Goal: Task Accomplishment & Management: Use online tool/utility

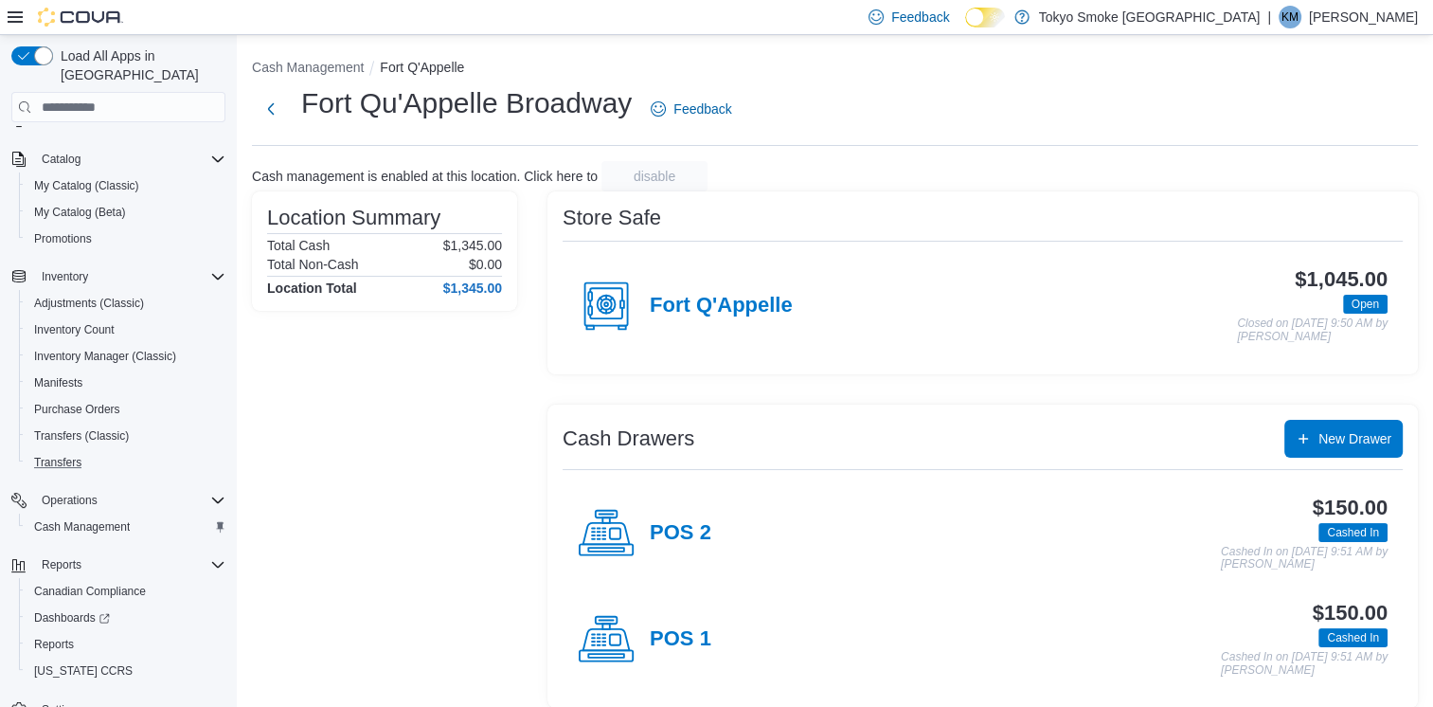
scroll to position [147, 0]
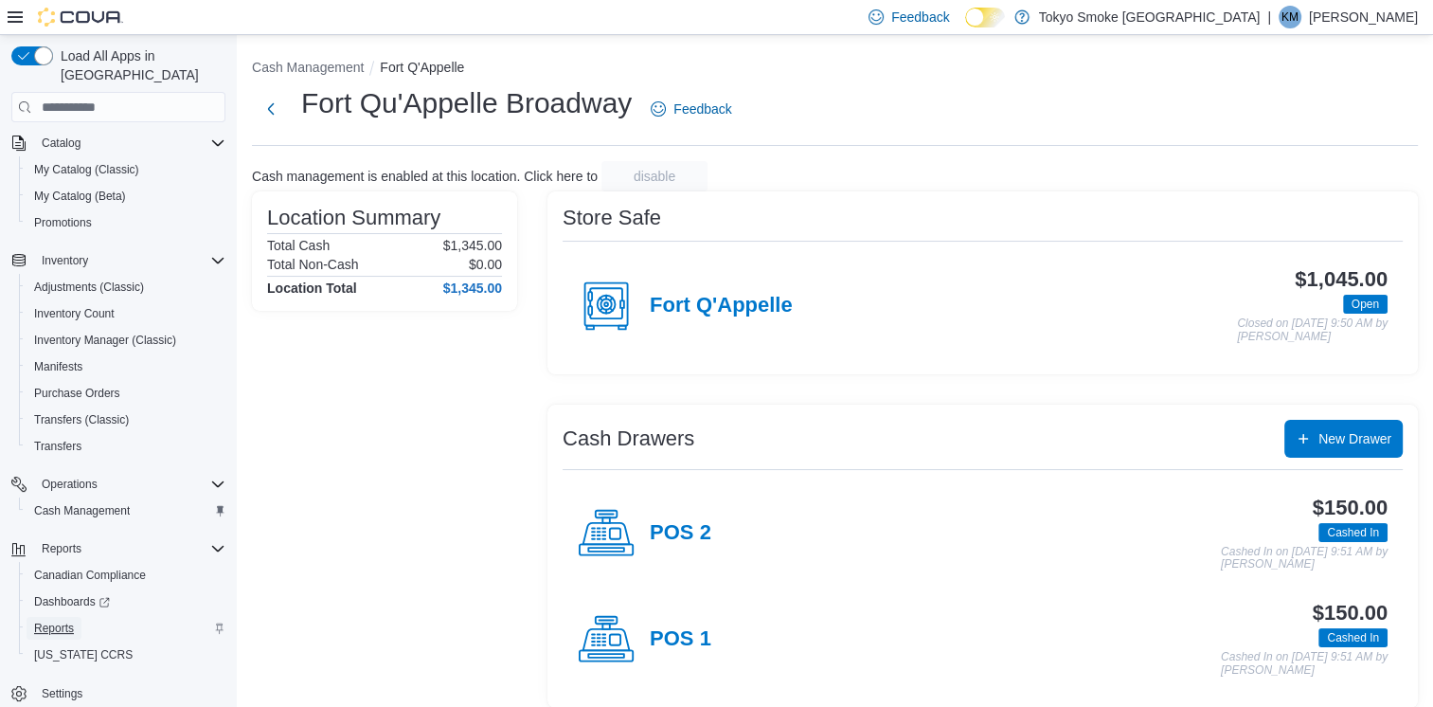
click at [53, 617] on span "Reports" at bounding box center [54, 628] width 40 height 23
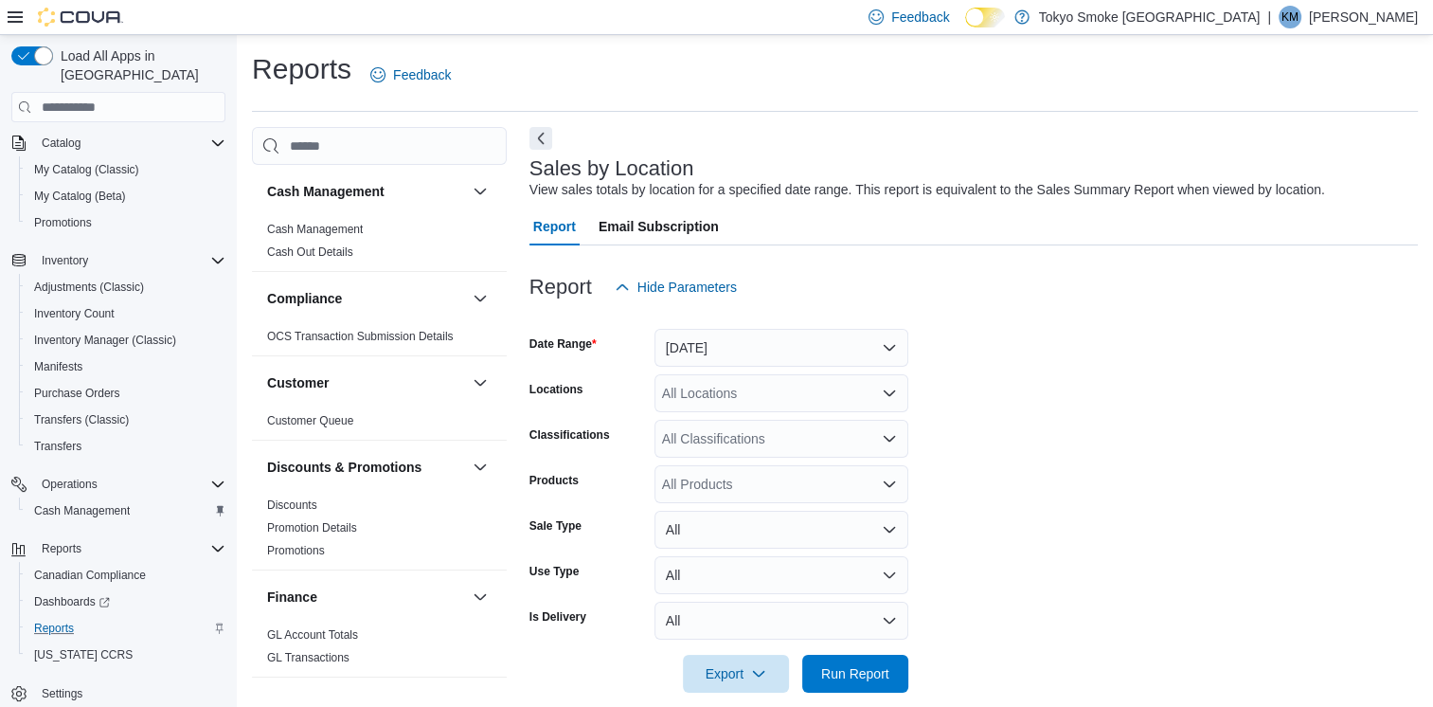
scroll to position [23, 0]
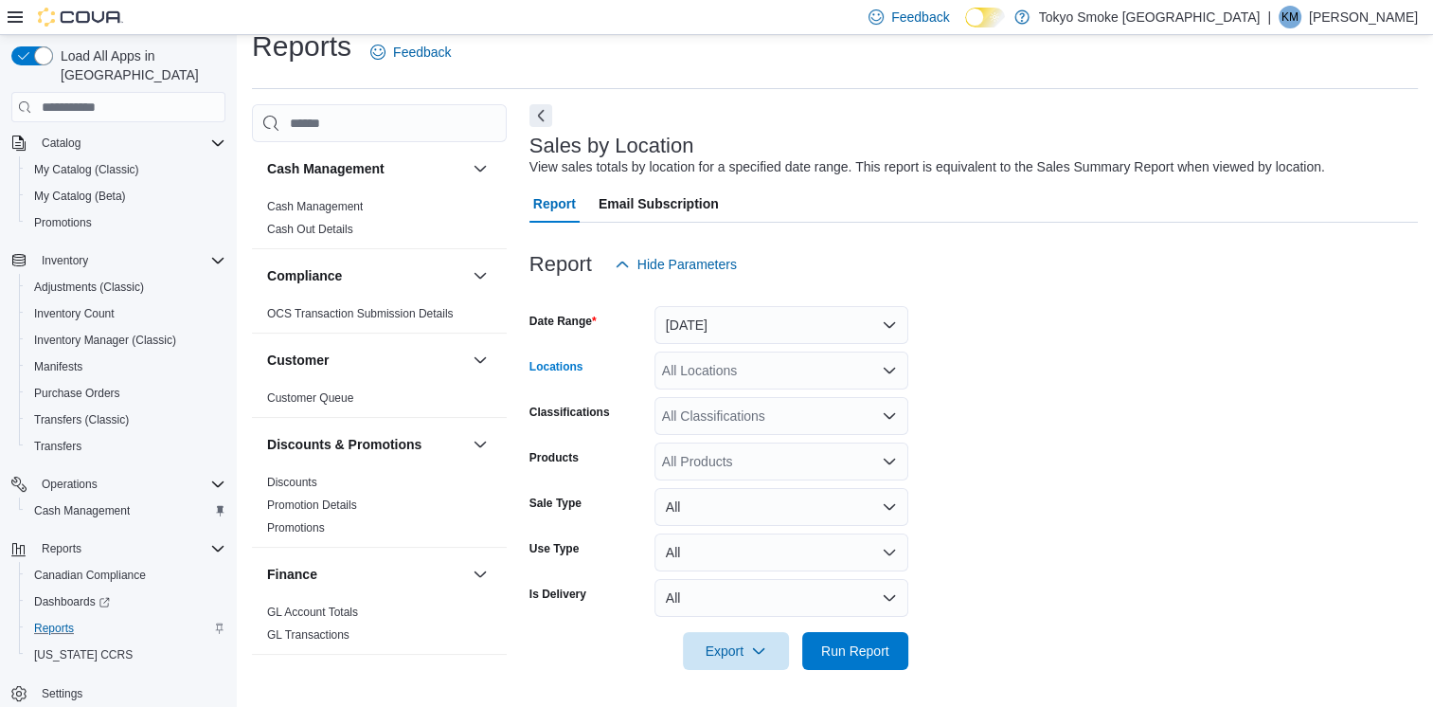
click at [802, 369] on div "All Locations" at bounding box center [781, 370] width 254 height 38
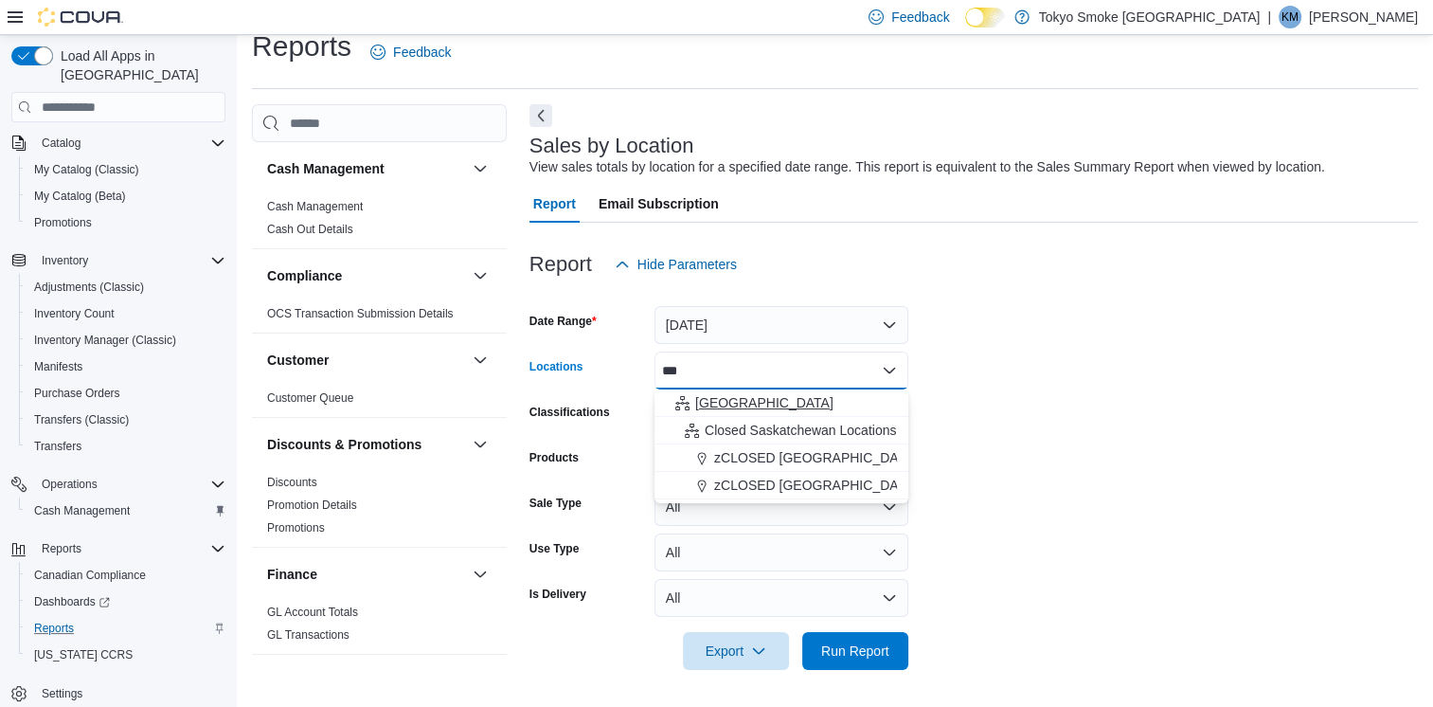
type input "***"
click at [788, 405] on div "Saskatchewan" at bounding box center [781, 402] width 231 height 19
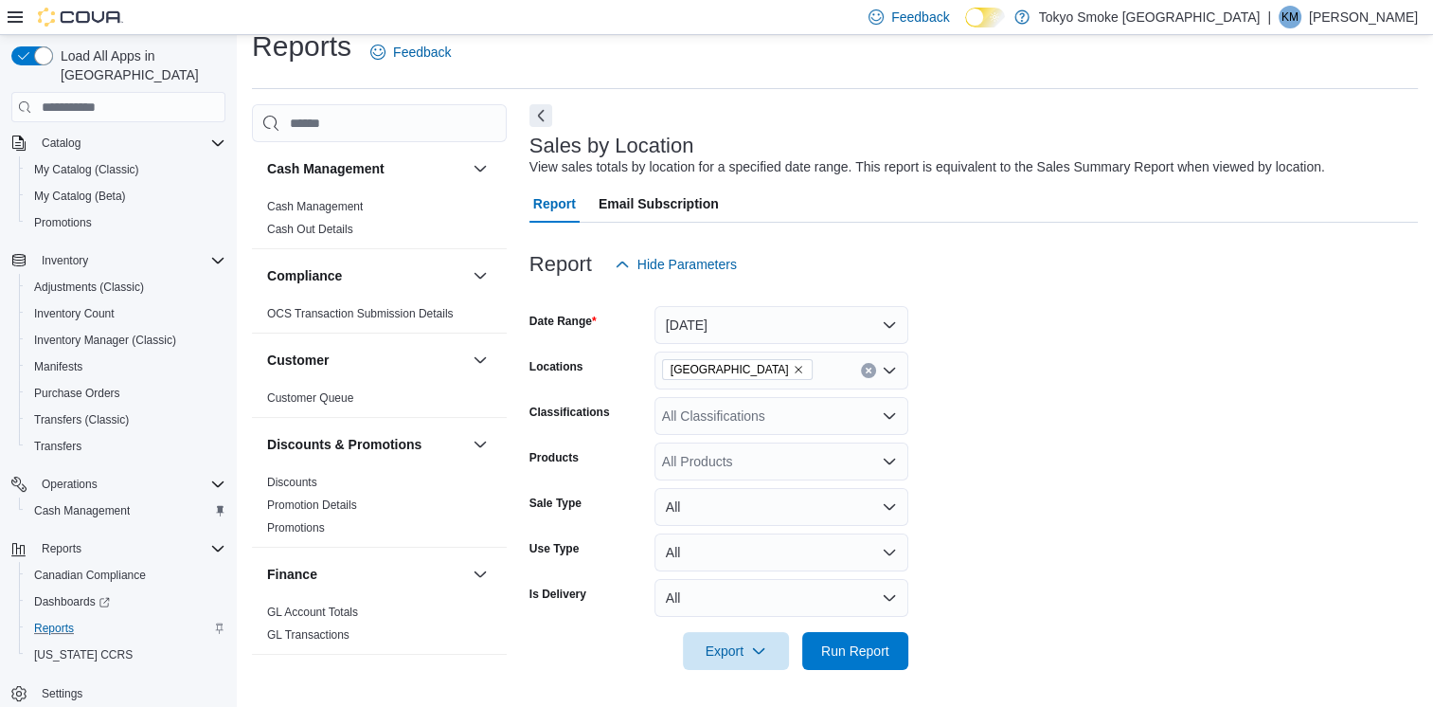
click at [1198, 327] on form "Date Range Yesterday Locations Saskatchewan Classifications All Classifications…" at bounding box center [973, 476] width 888 height 386
drag, startPoint x: 1198, startPoint y: 327, endPoint x: 1450, endPoint y: 183, distance: 290.2
click at [1432, 183] on html "Feedback Dark Mode Tokyo Smoke Canada | KM Kory McNabb Load All Apps in New Hub…" at bounding box center [716, 330] width 1433 height 707
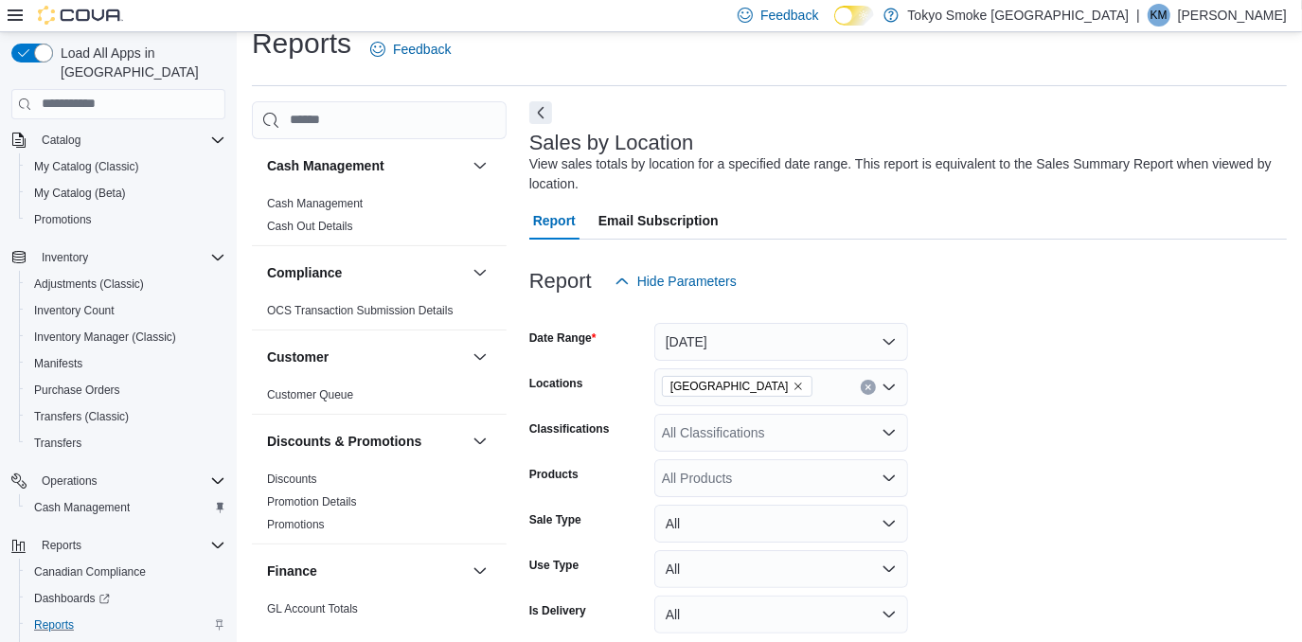
drag, startPoint x: 1179, startPoint y: 382, endPoint x: 990, endPoint y: 365, distance: 190.2
click at [990, 365] on form "Date Range Yesterday Locations Saskatchewan Classifications All Classifications…" at bounding box center [908, 493] width 758 height 386
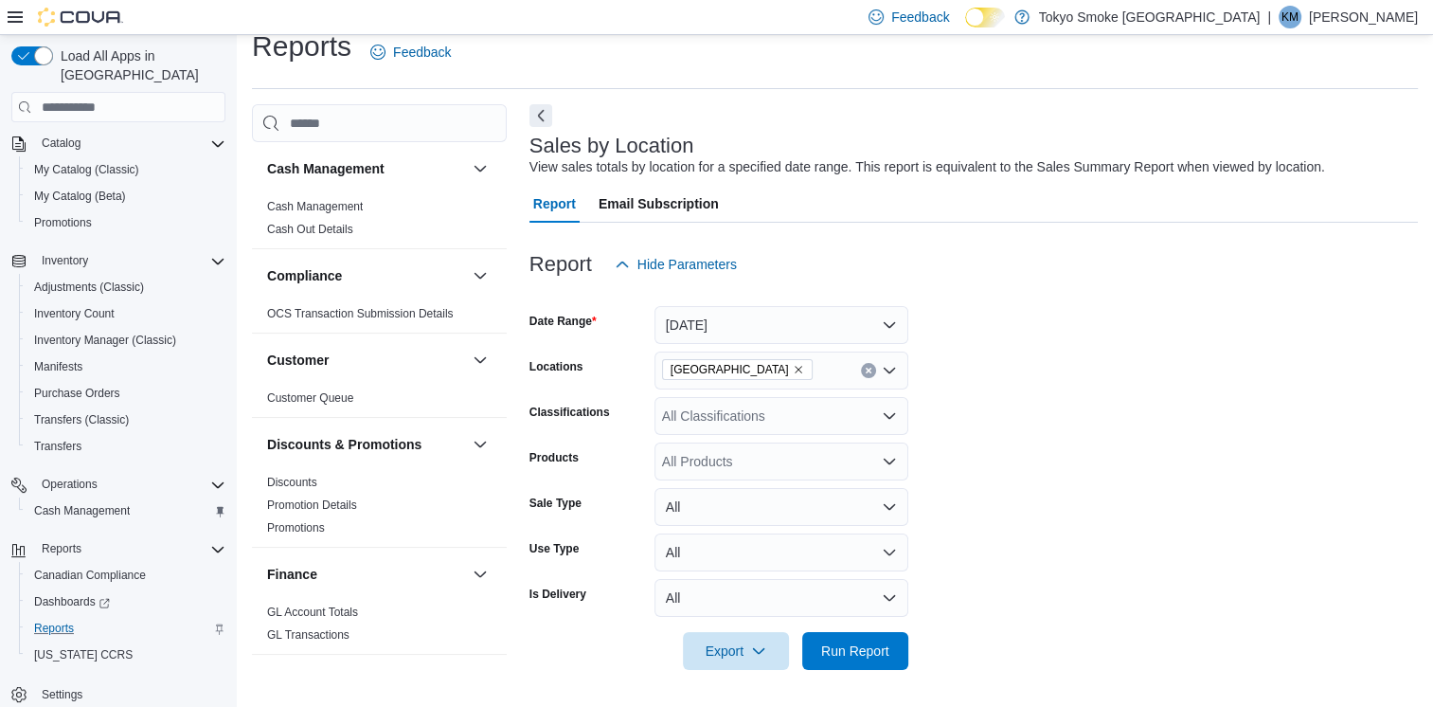
scroll to position [147, 0]
click at [1209, 267] on div "Report Hide Parameters" at bounding box center [973, 264] width 888 height 38
click at [883, 655] on span "Run Report" at bounding box center [855, 649] width 68 height 19
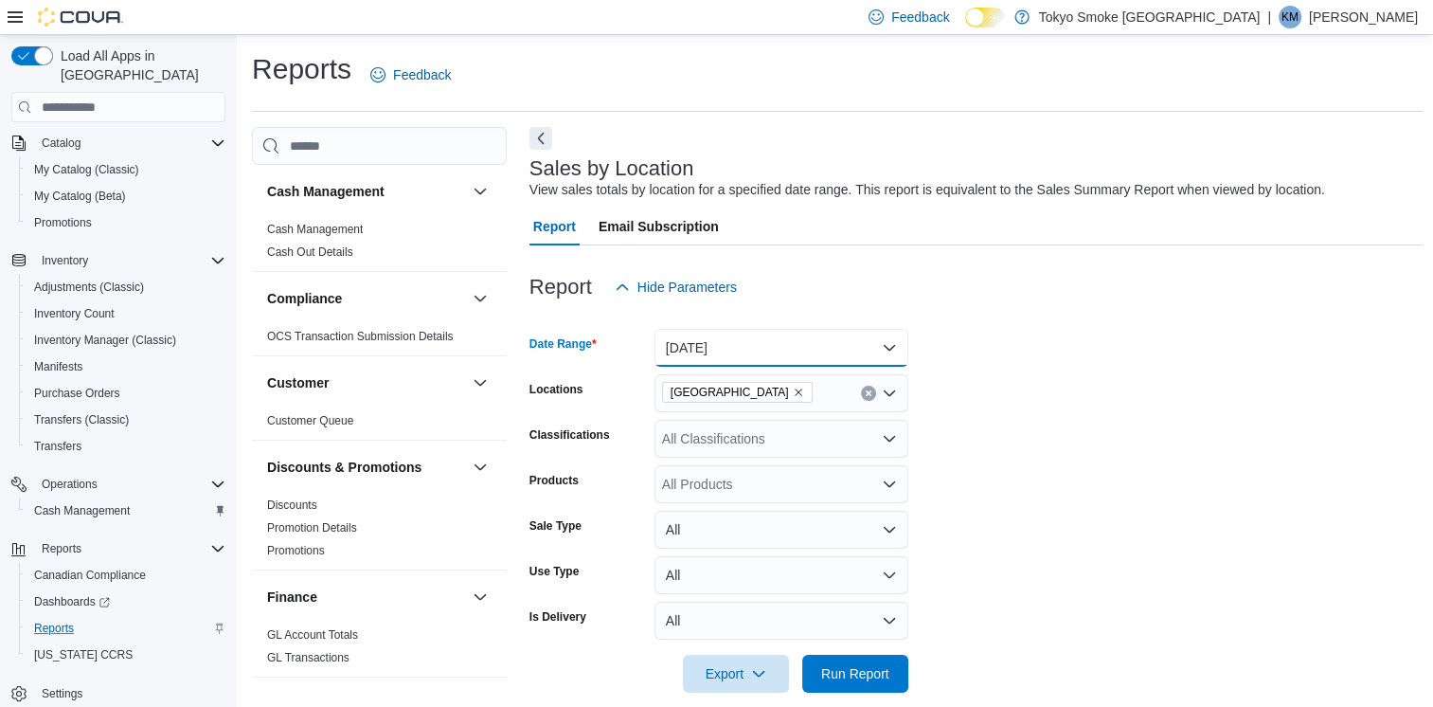
click at [736, 345] on button "Yesterday" at bounding box center [781, 348] width 254 height 38
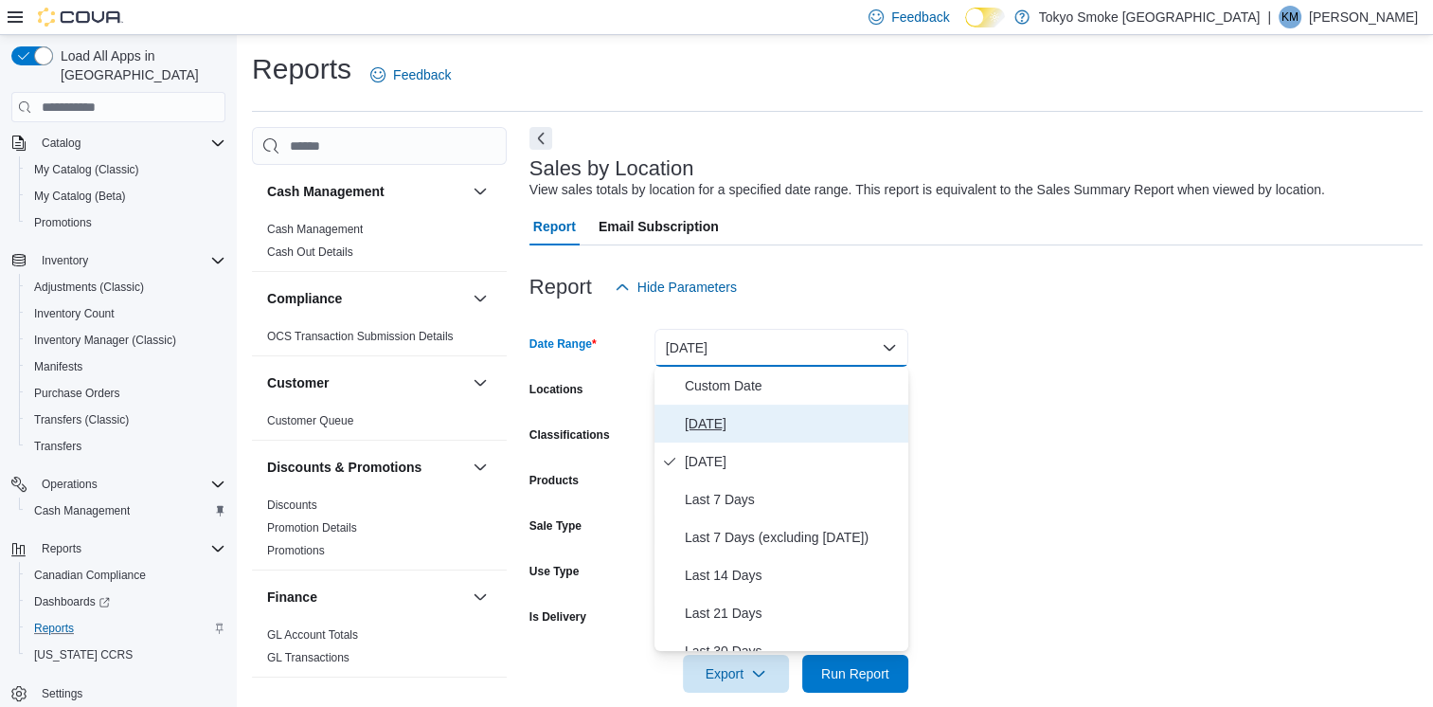
click at [679, 426] on button "Today" at bounding box center [781, 423] width 254 height 38
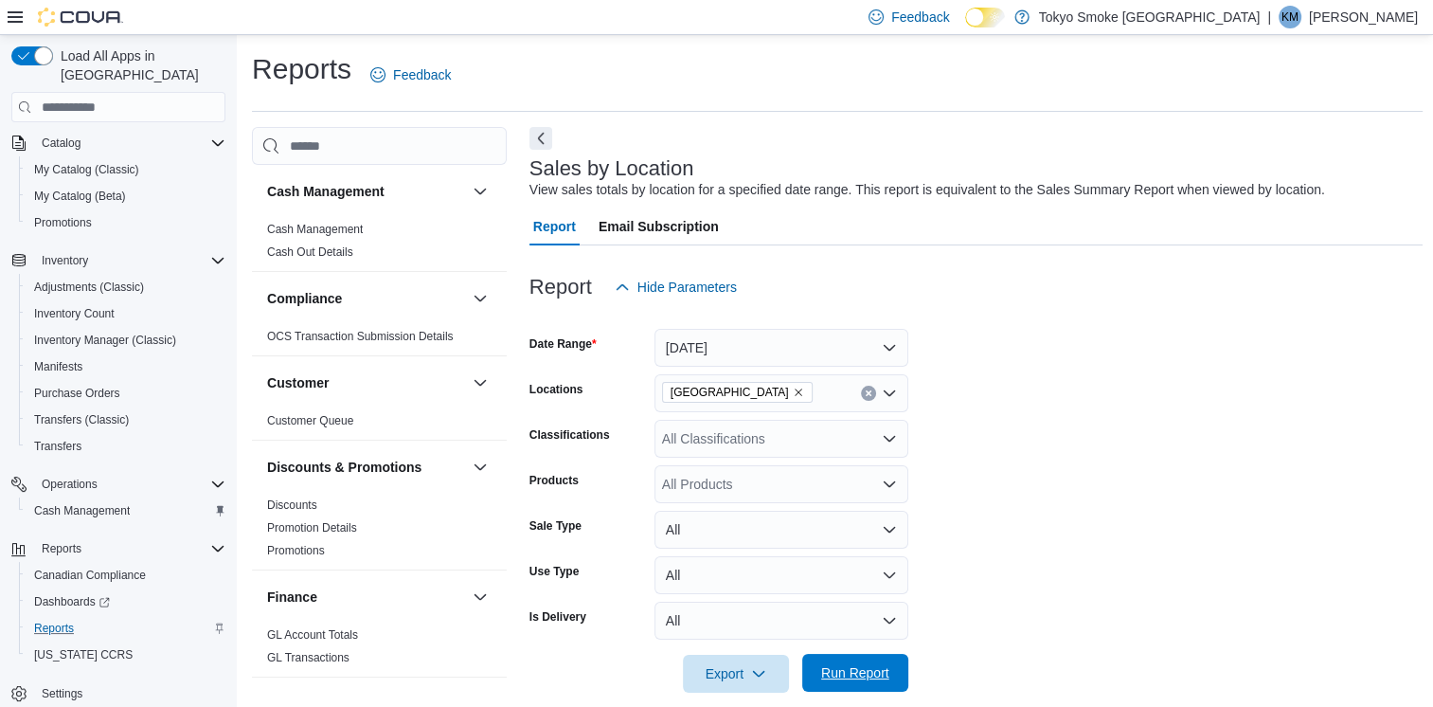
click at [869, 677] on span "Run Report" at bounding box center [855, 672] width 68 height 19
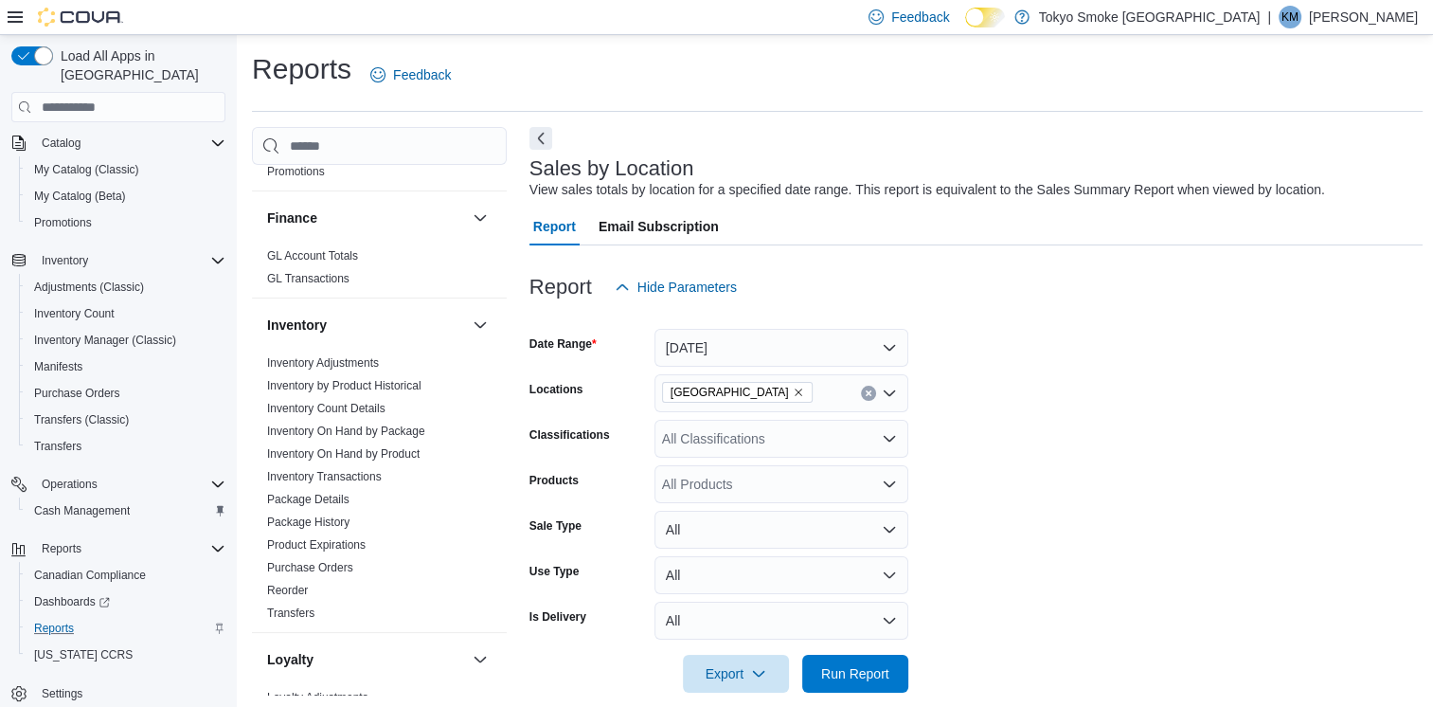
scroll to position [379, 0]
click at [330, 570] on link "Purchase Orders" at bounding box center [310, 567] width 86 height 13
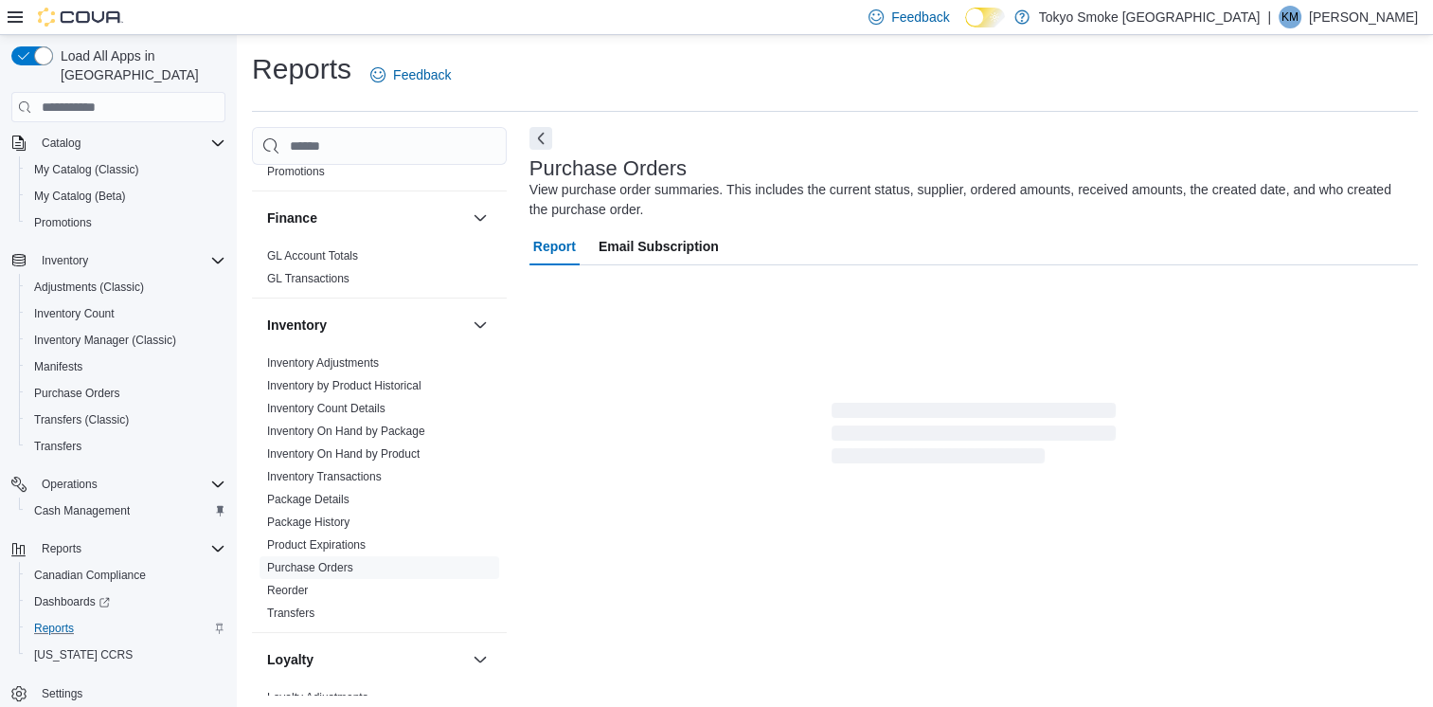
scroll to position [4, 0]
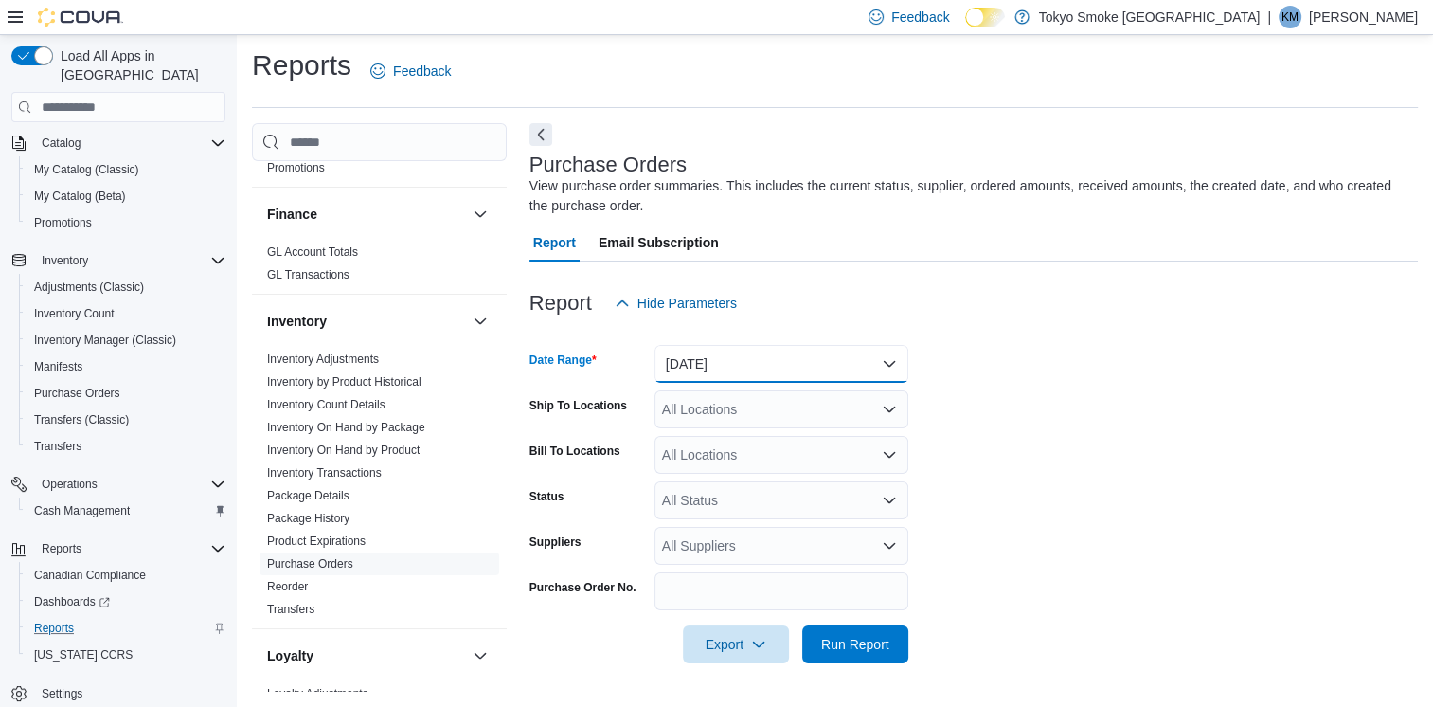
click at [727, 369] on button "Yesterday" at bounding box center [781, 364] width 254 height 38
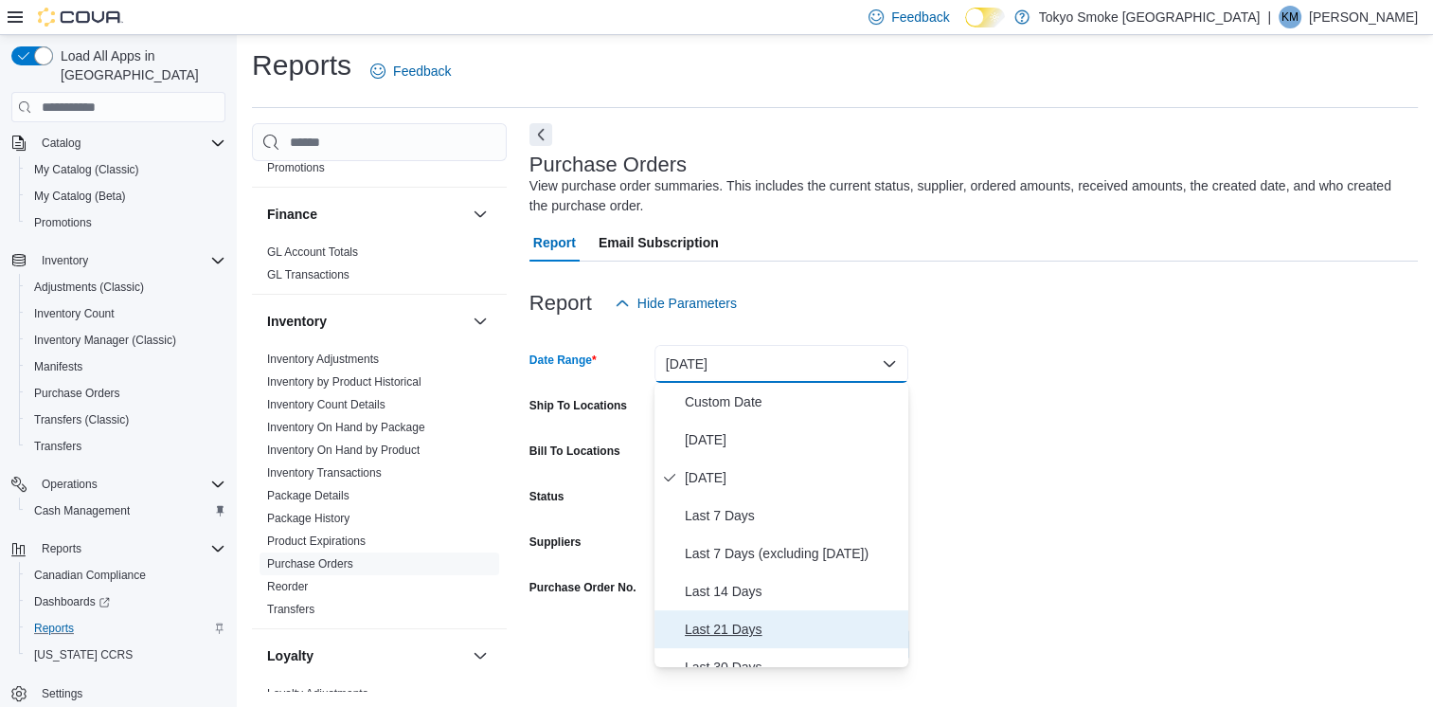
click at [789, 631] on span "Last 21 Days" at bounding box center [793, 629] width 216 height 23
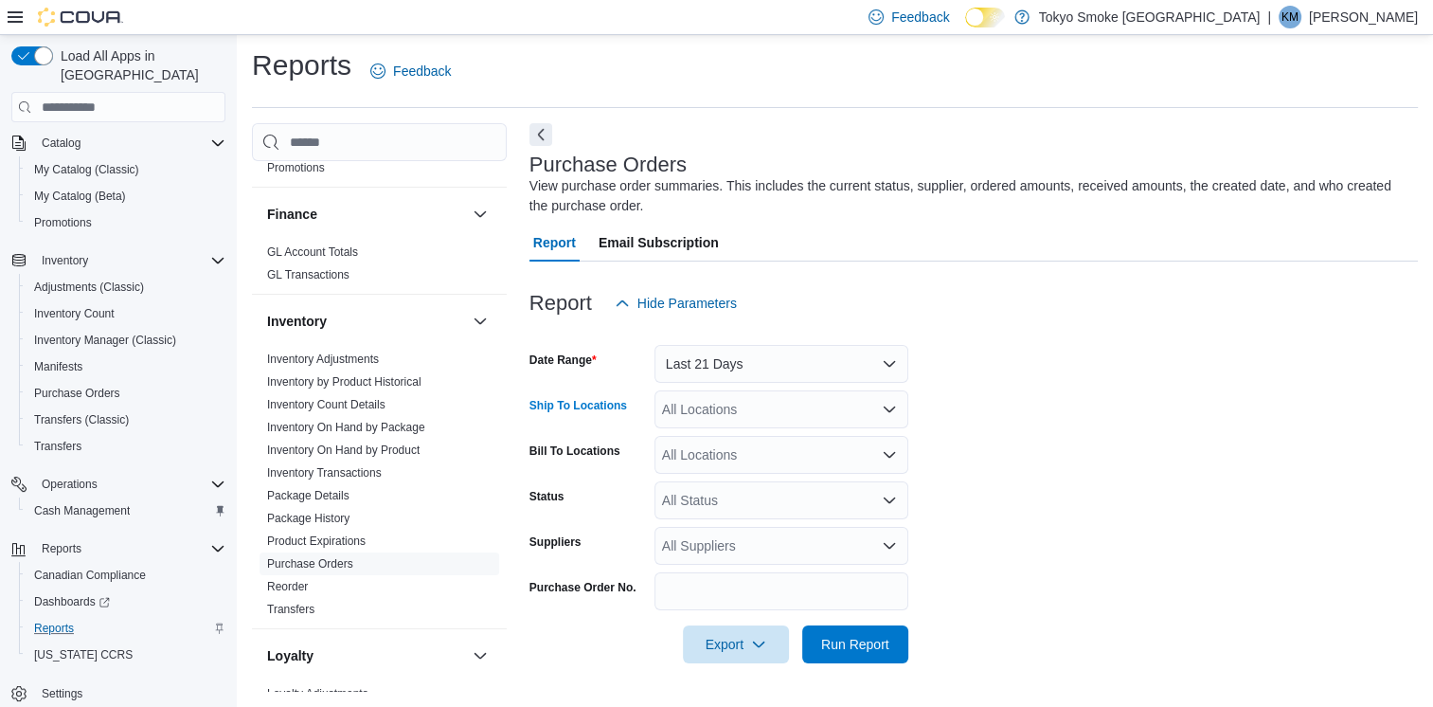
click at [778, 410] on div "All Locations" at bounding box center [781, 409] width 254 height 38
type input "****"
click at [780, 449] on span "Fort Qu'Appelle Broadway" at bounding box center [782, 441] width 154 height 19
click at [1121, 457] on form "Date Range Last 21 Days Ship To Locations Fort Qu'Appelle Broadway Bill To Loca…" at bounding box center [973, 492] width 888 height 341
click at [824, 655] on span "Run Report" at bounding box center [855, 643] width 83 height 38
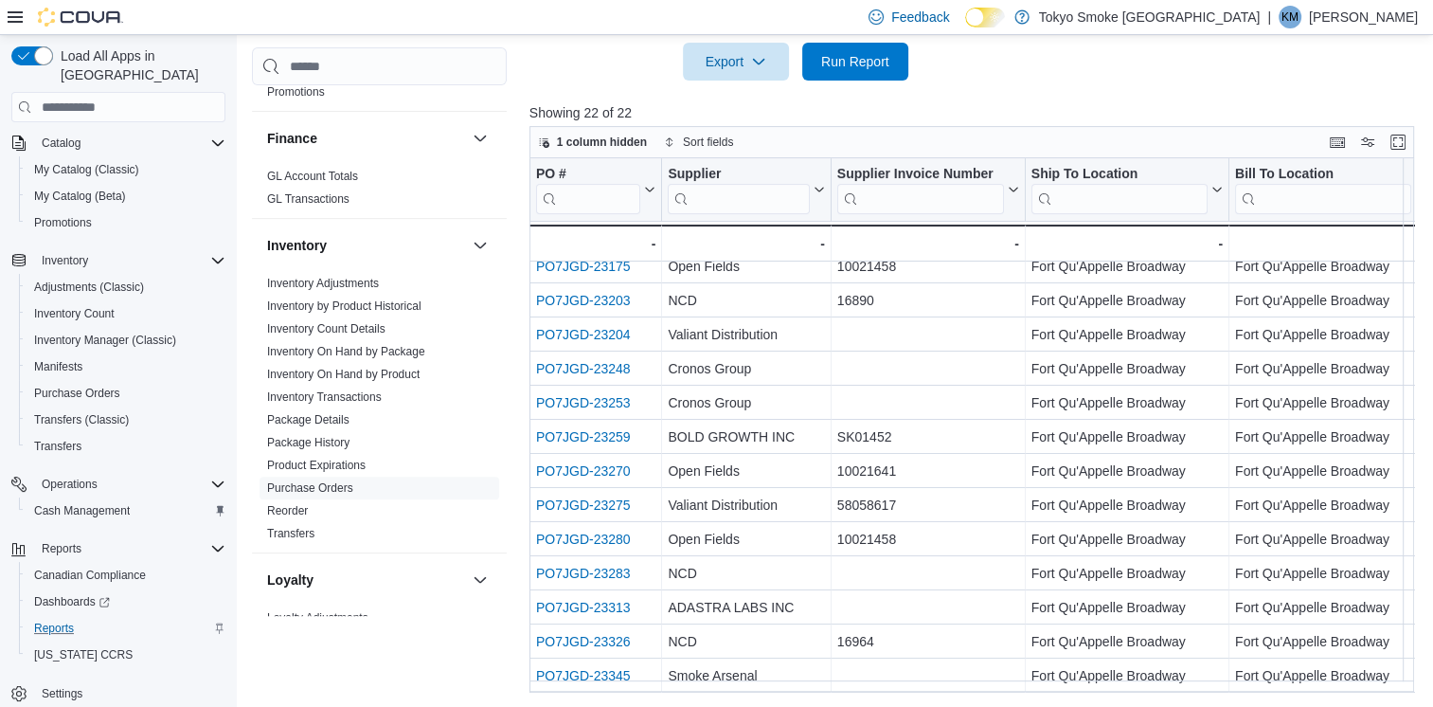
scroll to position [330, 0]
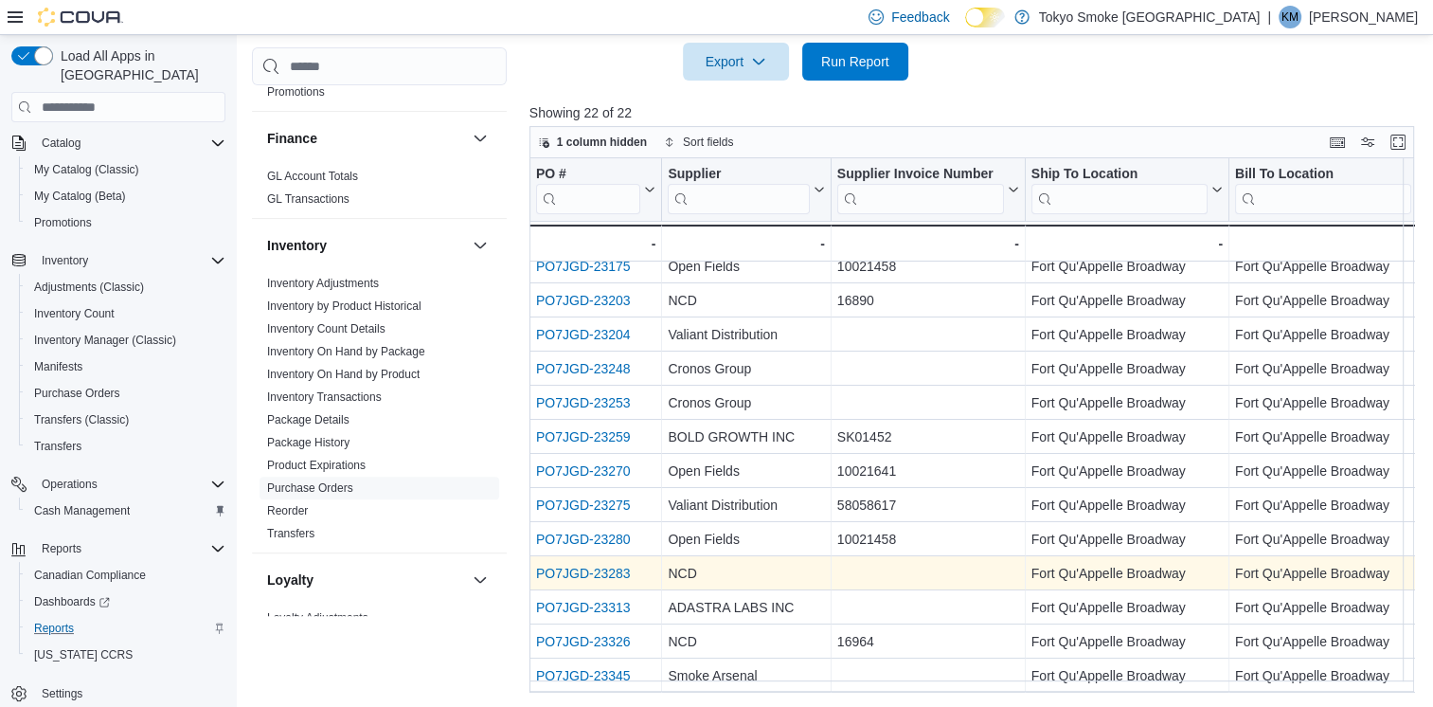
click at [572, 565] on link "PO7JGD-23283" at bounding box center [583, 572] width 95 height 15
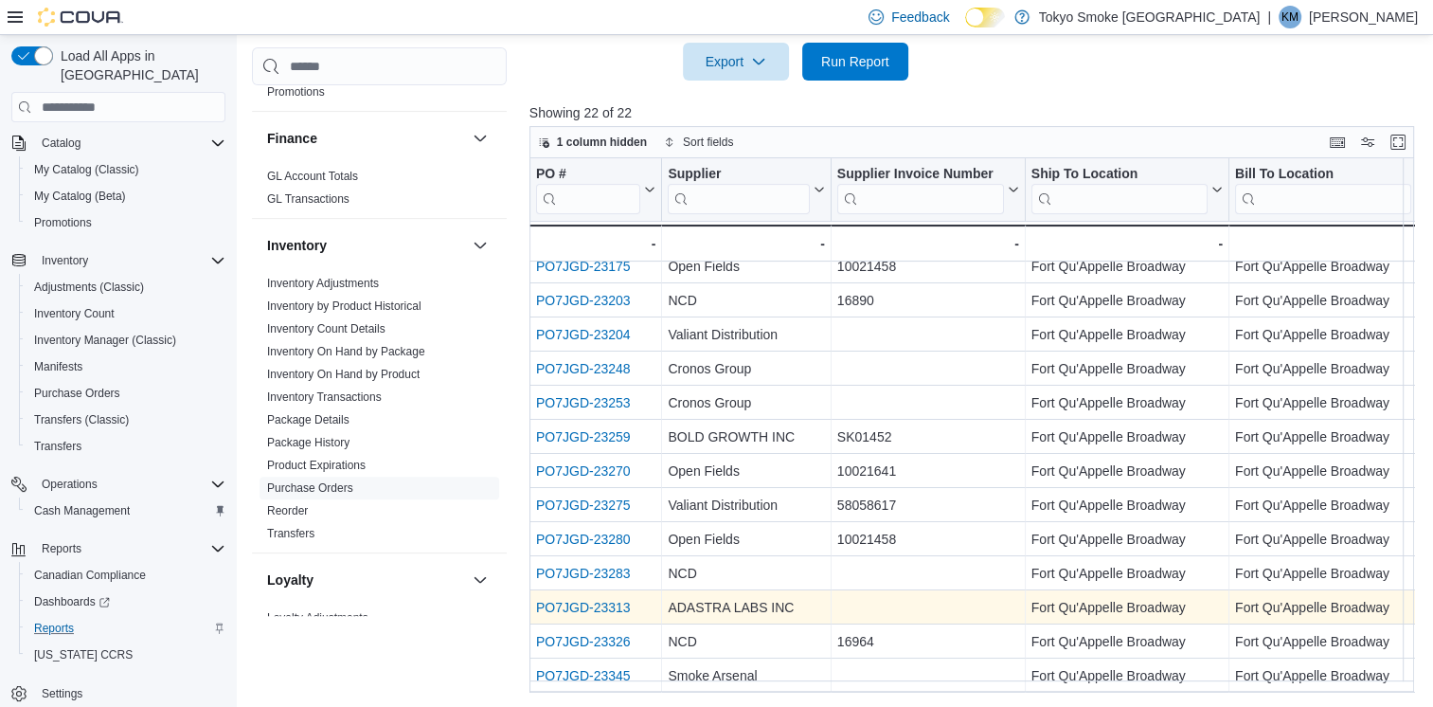
click at [590, 600] on link "PO7JGD-23313" at bounding box center [583, 607] width 95 height 15
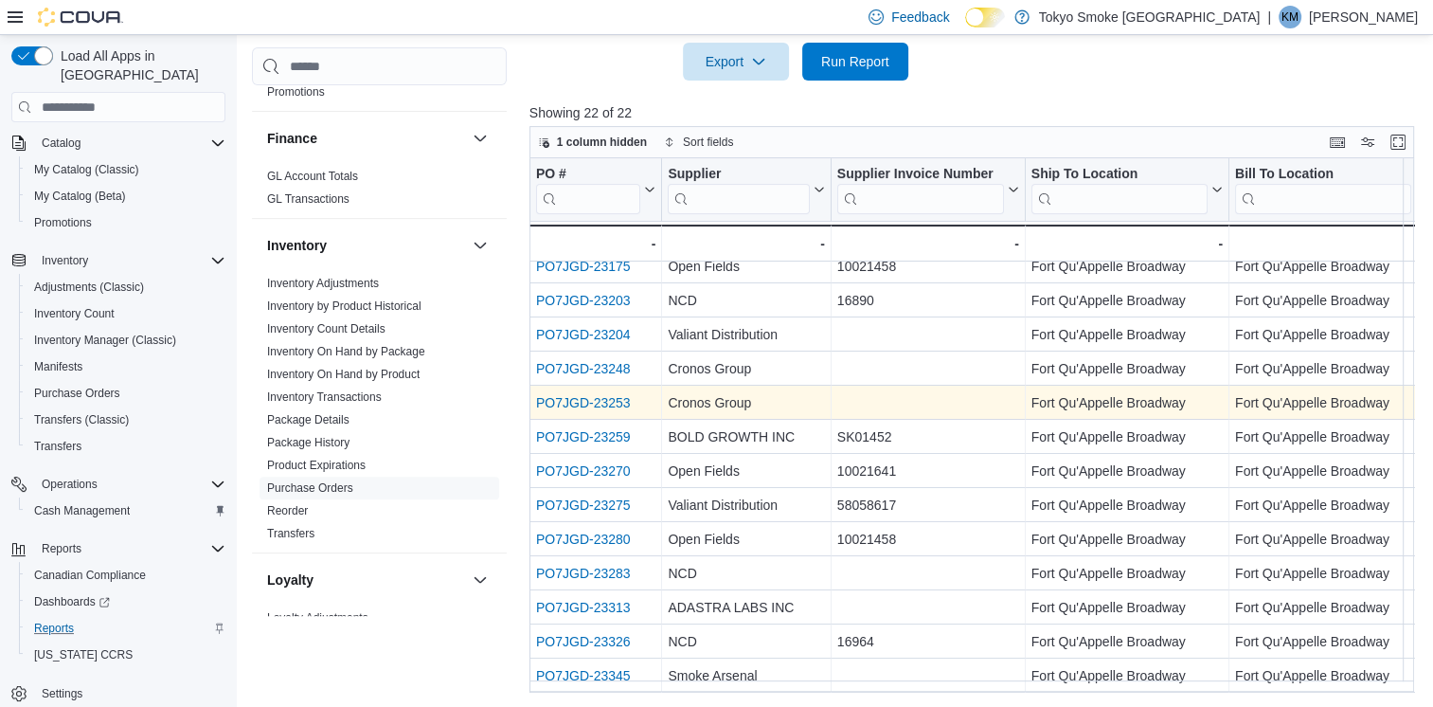
click at [584, 395] on link "PO7JGD-23253" at bounding box center [583, 402] width 95 height 15
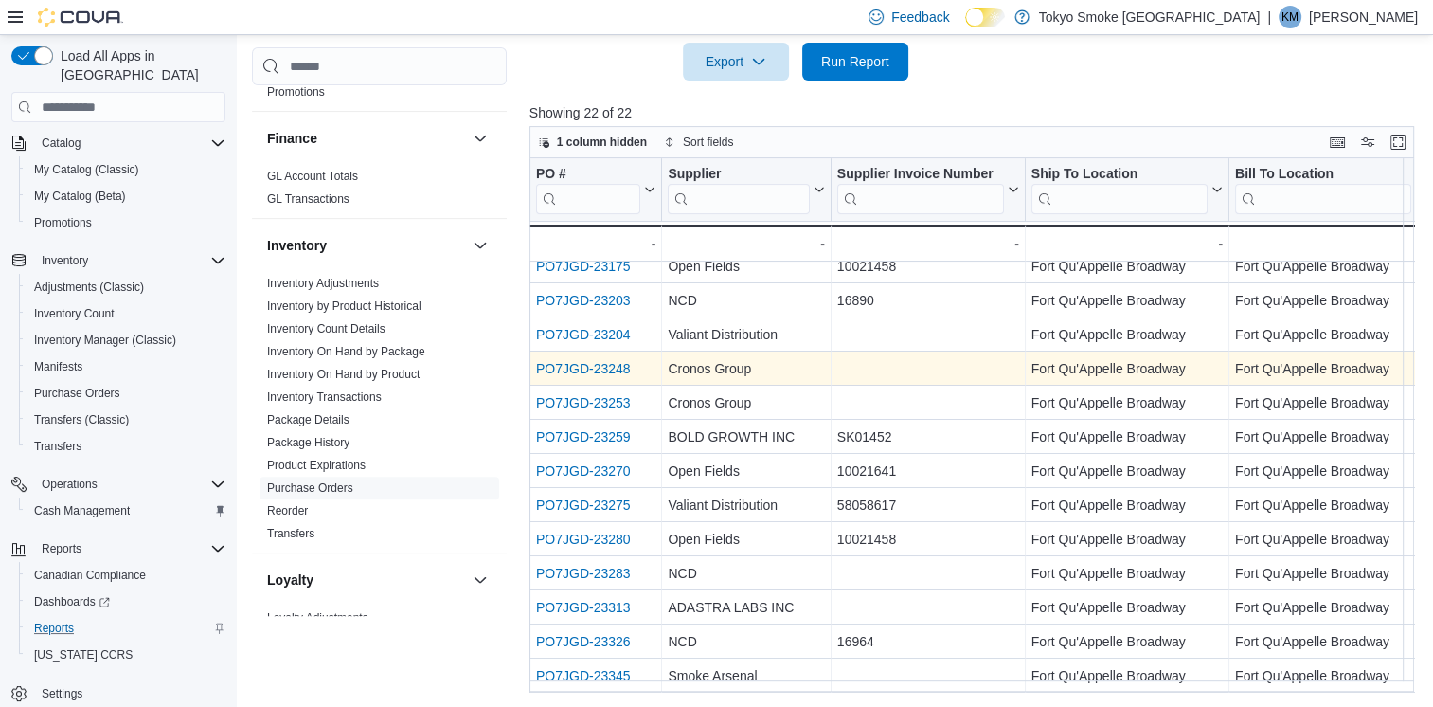
click at [601, 361] on link "PO7JGD-23248" at bounding box center [583, 368] width 95 height 15
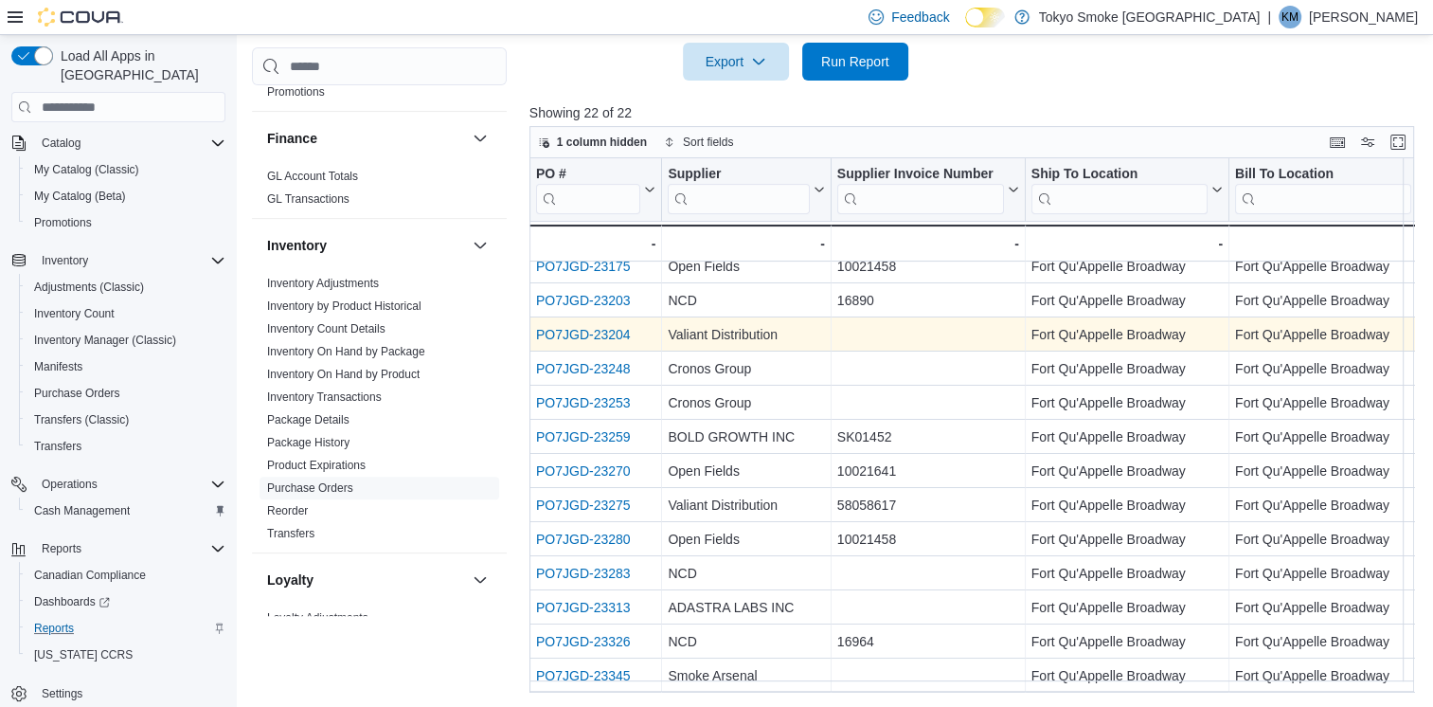
click at [560, 327] on link "PO7JGD-23204" at bounding box center [583, 334] width 95 height 15
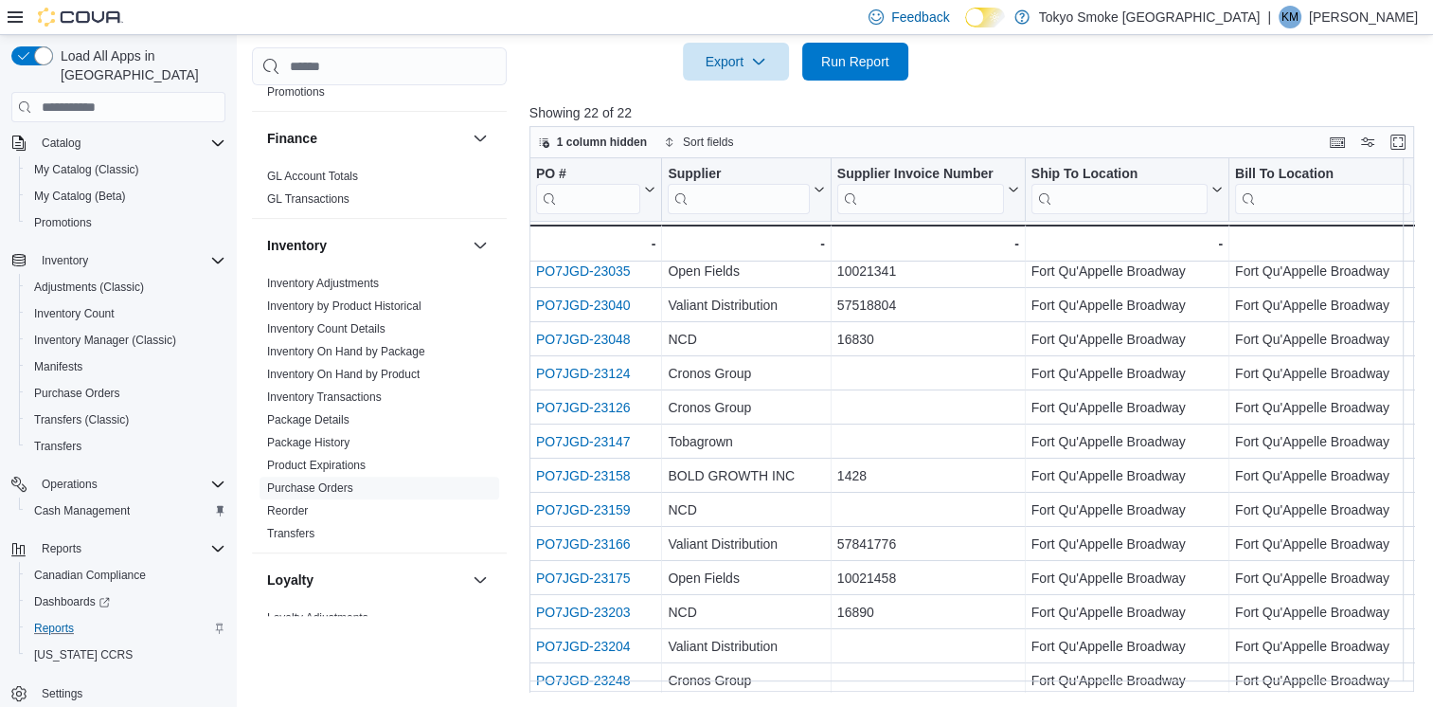
scroll to position [4, 0]
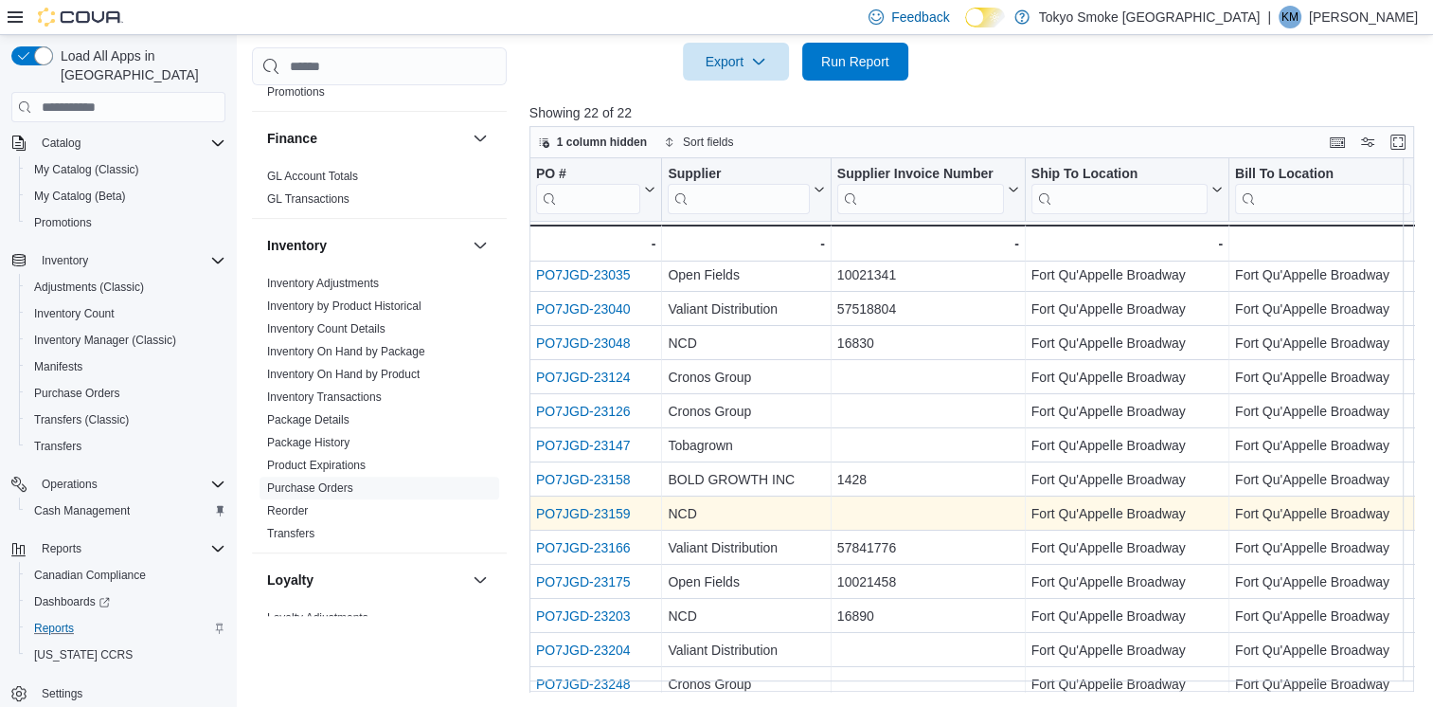
click at [572, 518] on link "PO7JGD-23159" at bounding box center [583, 513] width 95 height 15
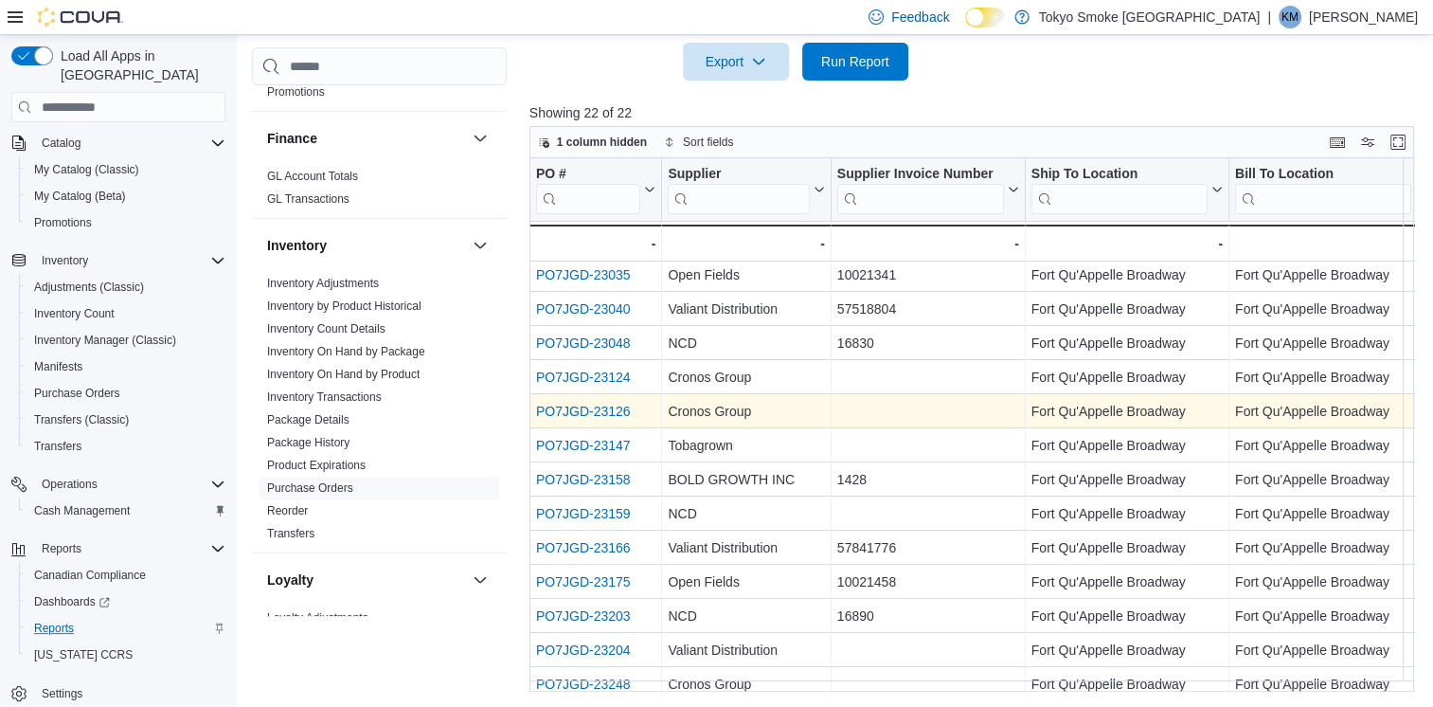
click at [568, 411] on link "PO7JGD-23126" at bounding box center [583, 410] width 95 height 15
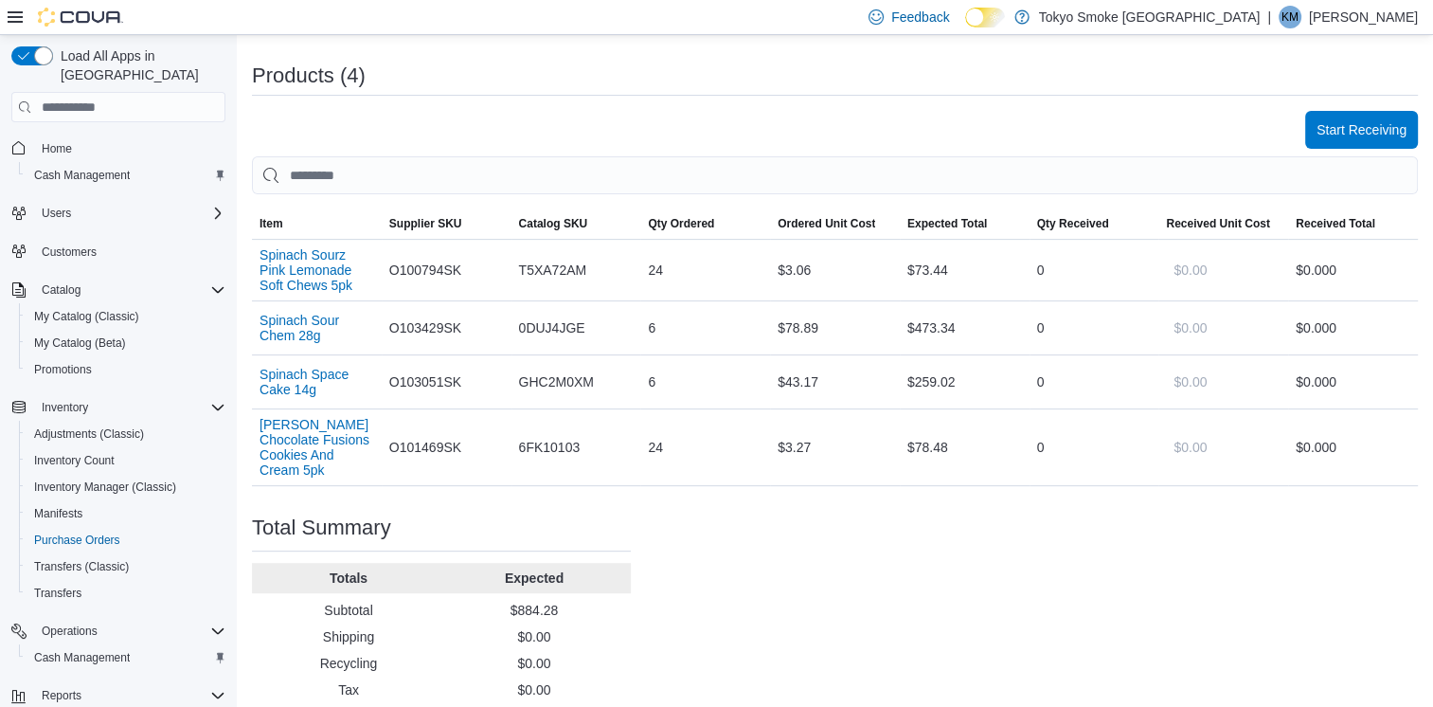
scroll to position [568, 0]
click at [1362, 126] on span "Start Receiving" at bounding box center [1362, 130] width 90 height 19
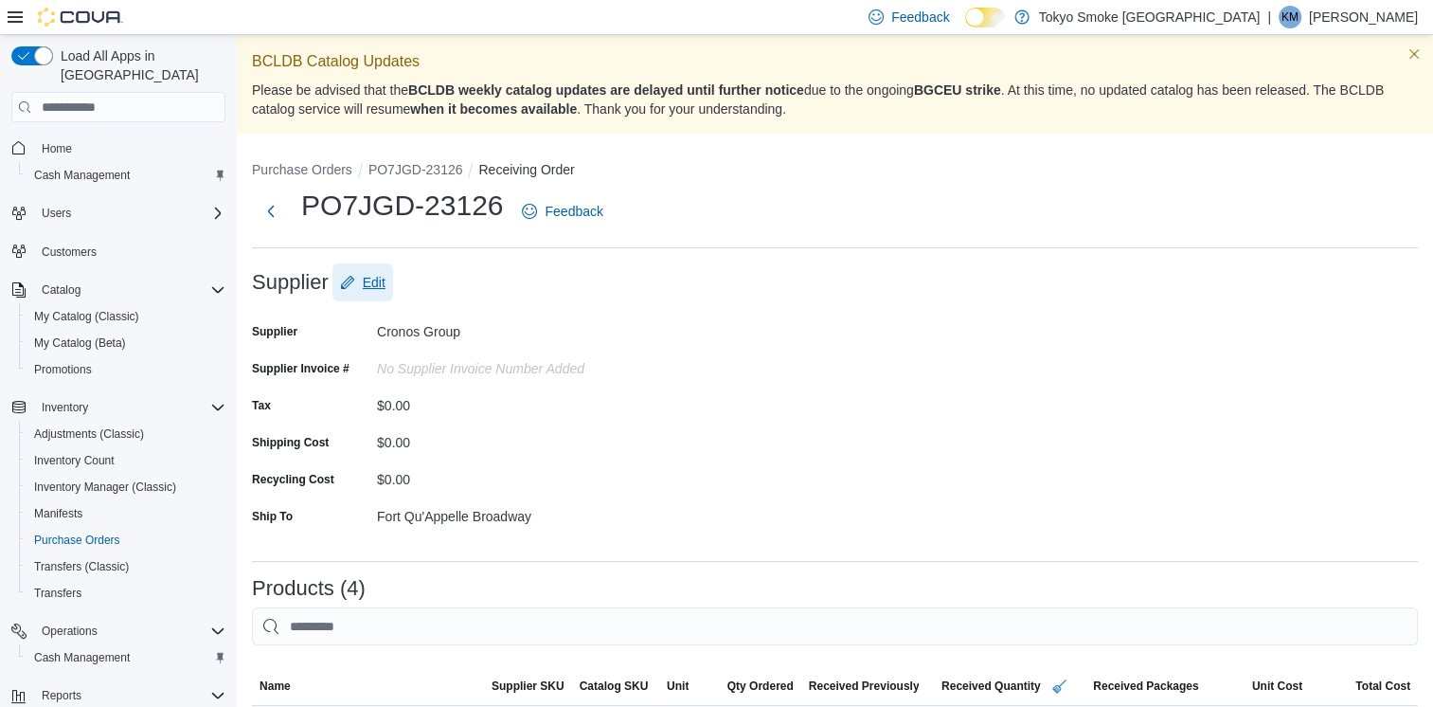
click at [383, 279] on span "Edit" at bounding box center [374, 282] width 23 height 19
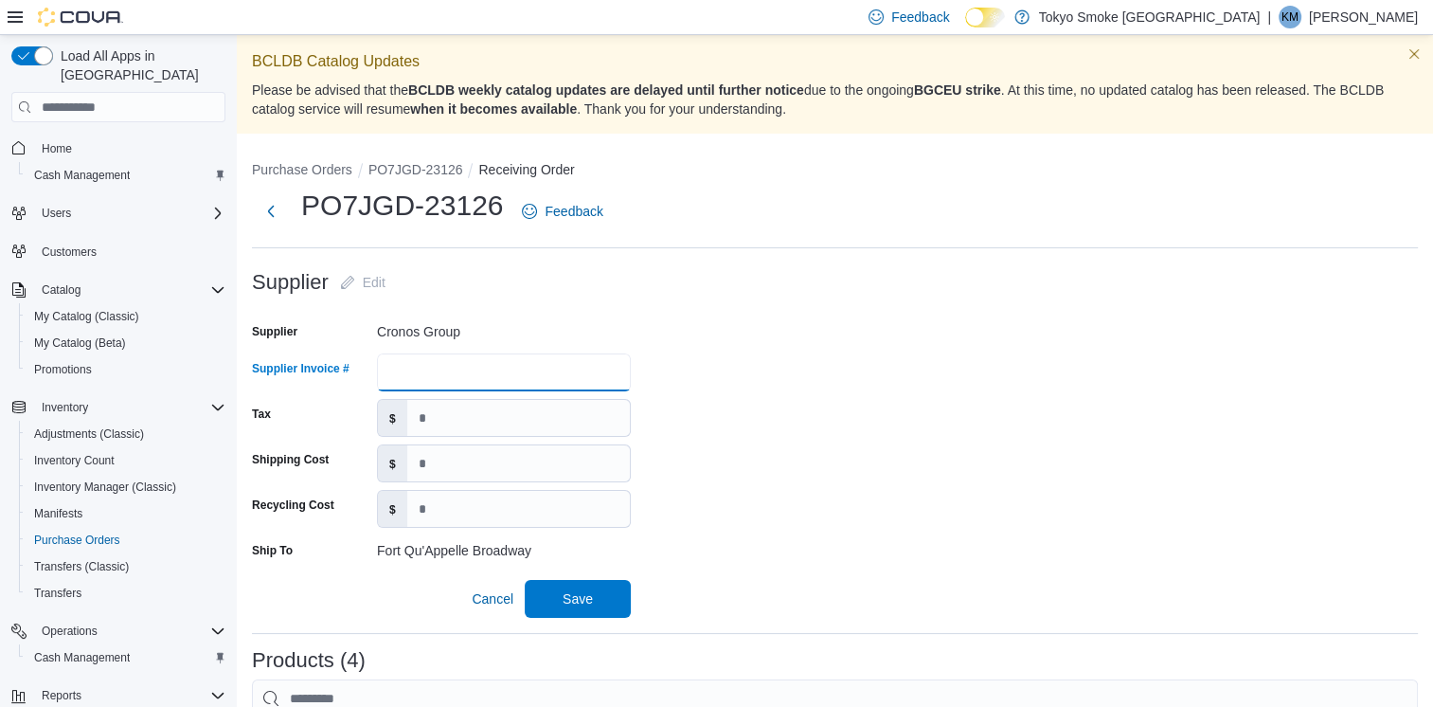
click at [473, 371] on input "Supplier Invoice #" at bounding box center [504, 372] width 254 height 38
type input "******"
click at [580, 593] on span "Save" at bounding box center [578, 597] width 30 height 19
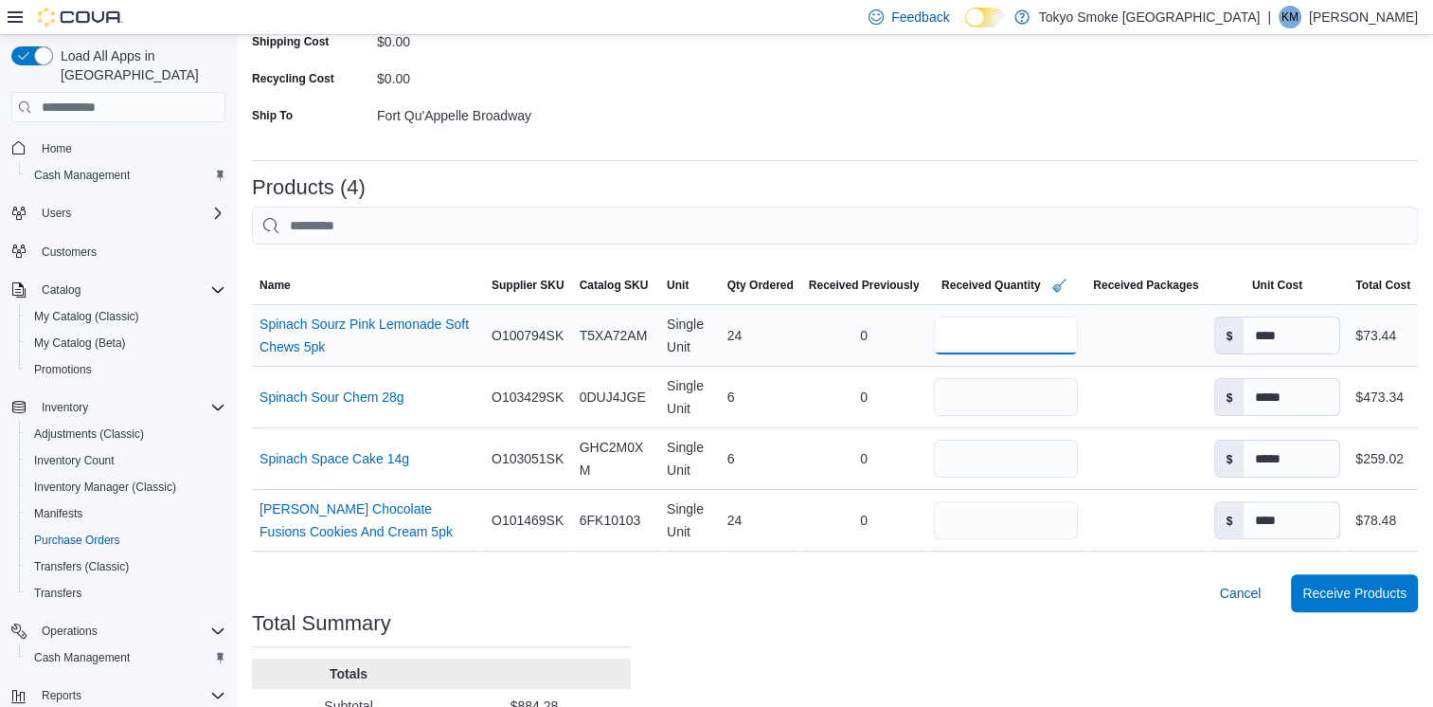
click at [996, 337] on input "**" at bounding box center [1006, 335] width 144 height 38
type input "*"
click at [995, 405] on input "*" at bounding box center [1002, 397] width 143 height 38
type input "*"
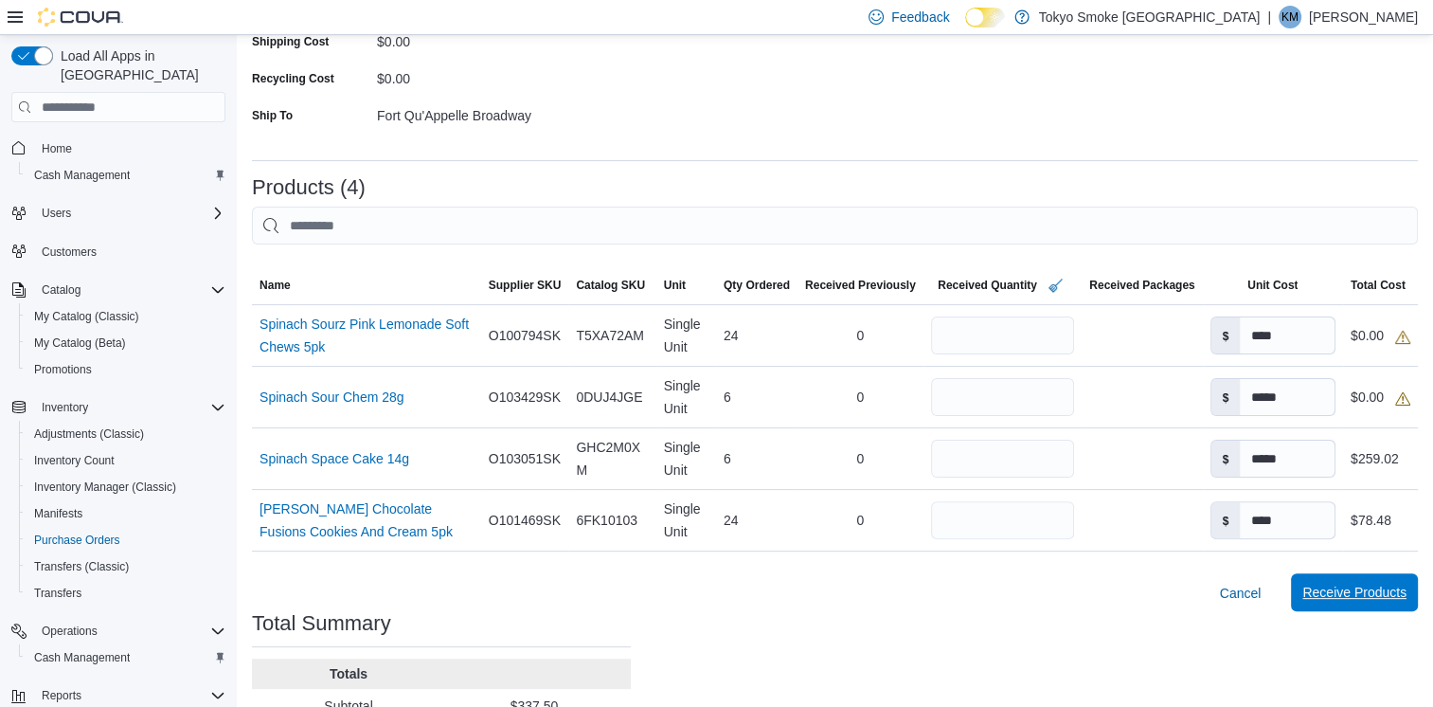
click at [1361, 600] on span "Receive Products" at bounding box center [1354, 591] width 104 height 19
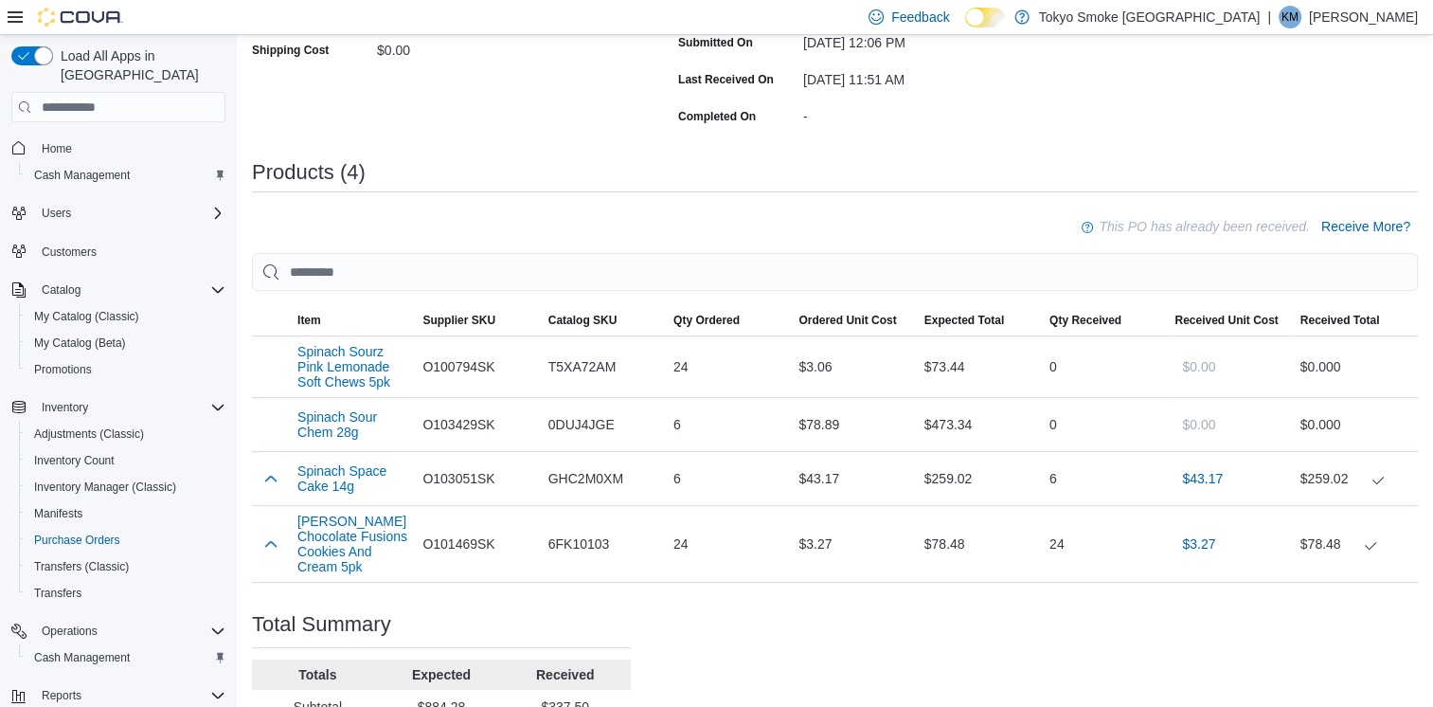
scroll to position [495, 0]
